Goal: Task Accomplishment & Management: Use online tool/utility

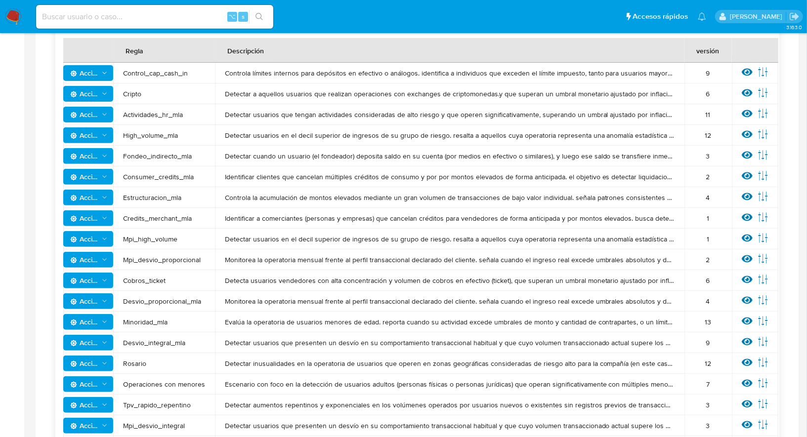
scroll to position [25, 0]
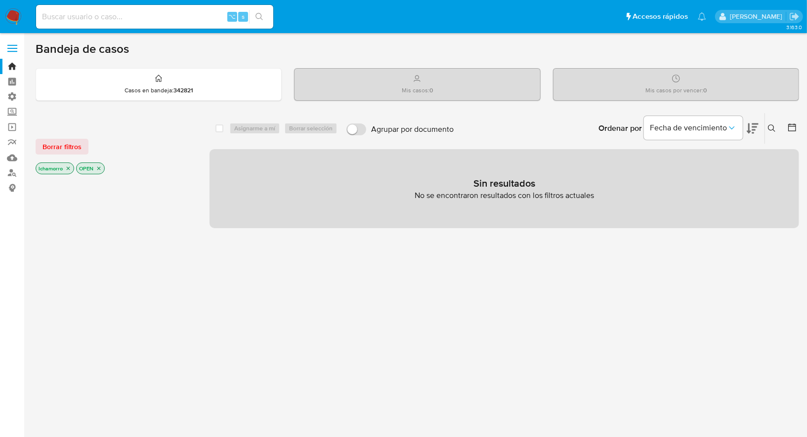
click at [10, 98] on label "Administración" at bounding box center [59, 96] width 118 height 15
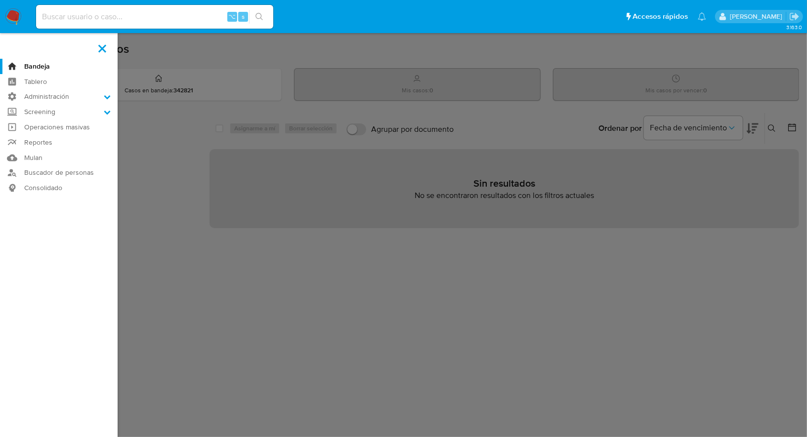
click at [0, 0] on input "Administración" at bounding box center [0, 0] width 0 height 0
click at [34, 111] on link "Reglas" at bounding box center [59, 110] width 118 height 12
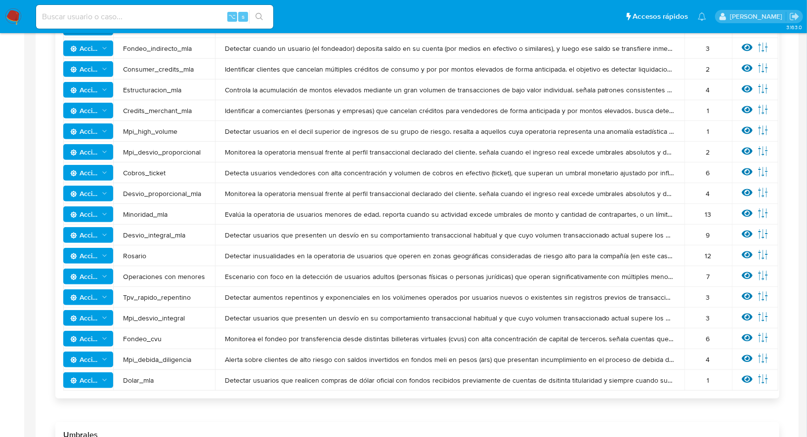
scroll to position [302, 0]
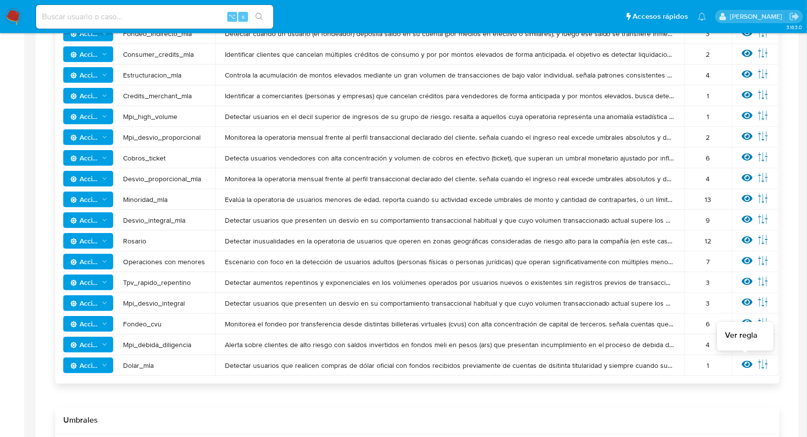
click at [744, 361] on icon at bounding box center [747, 364] width 11 height 7
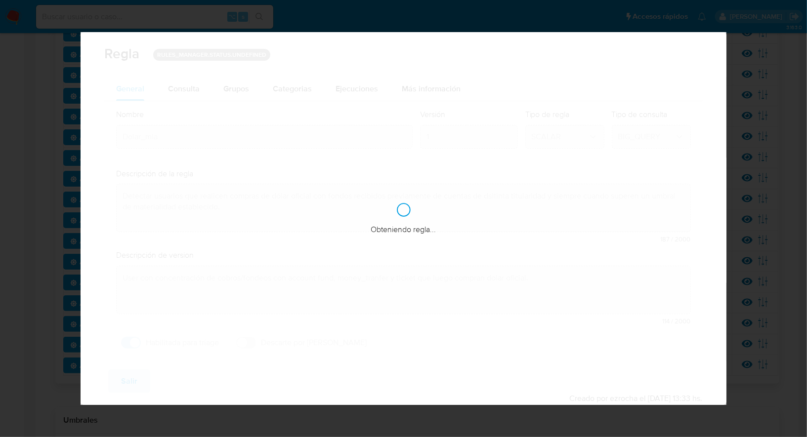
checkbox input "true"
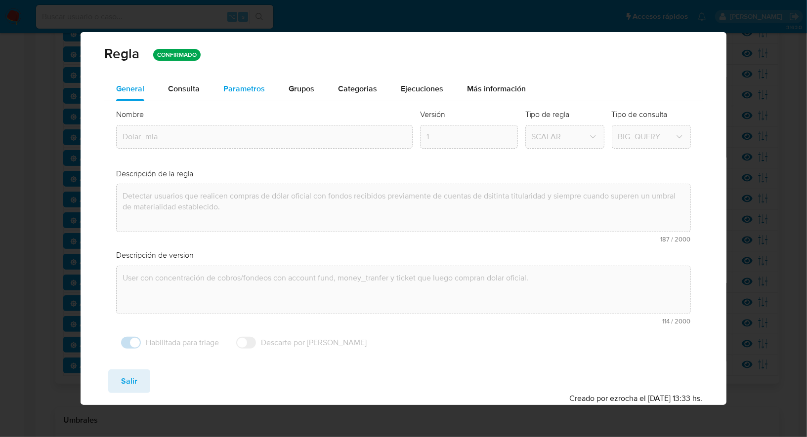
click at [243, 90] on span "Parametros" at bounding box center [243, 88] width 41 height 11
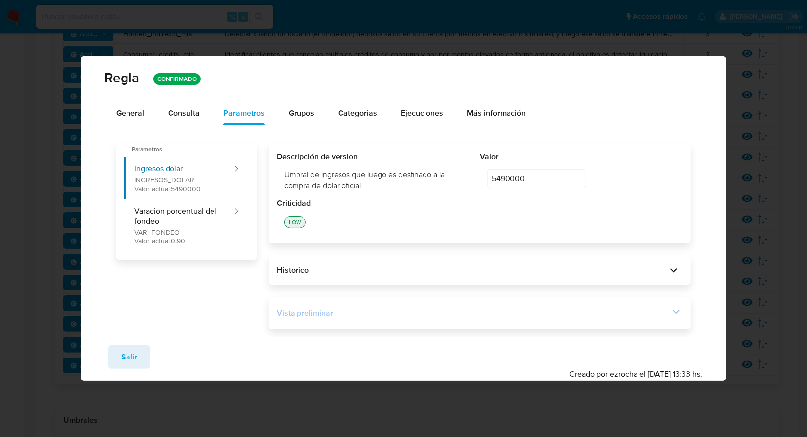
click at [329, 308] on div "Vista preliminar" at bounding box center [473, 313] width 392 height 11
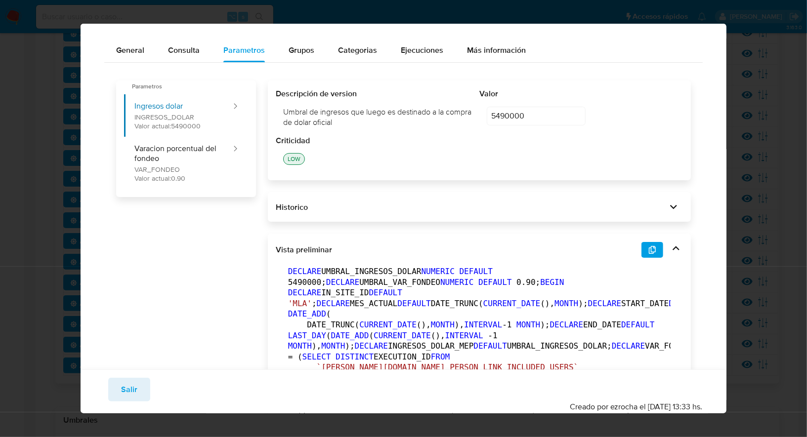
scroll to position [31, 0]
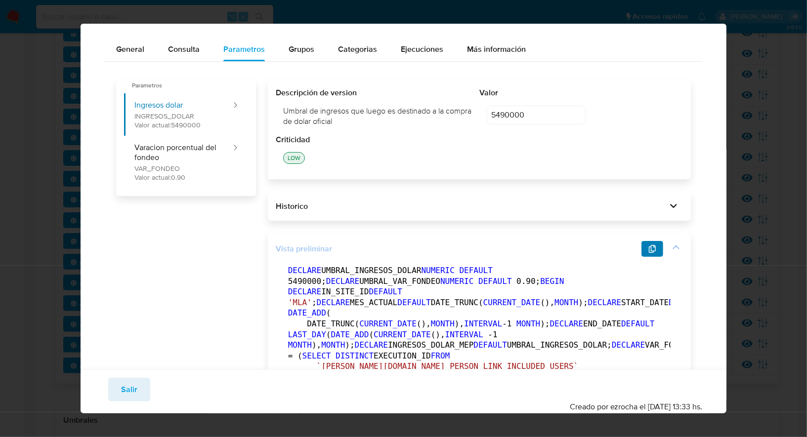
click at [648, 248] on button "button" at bounding box center [652, 249] width 22 height 16
